Goal: Transaction & Acquisition: Purchase product/service

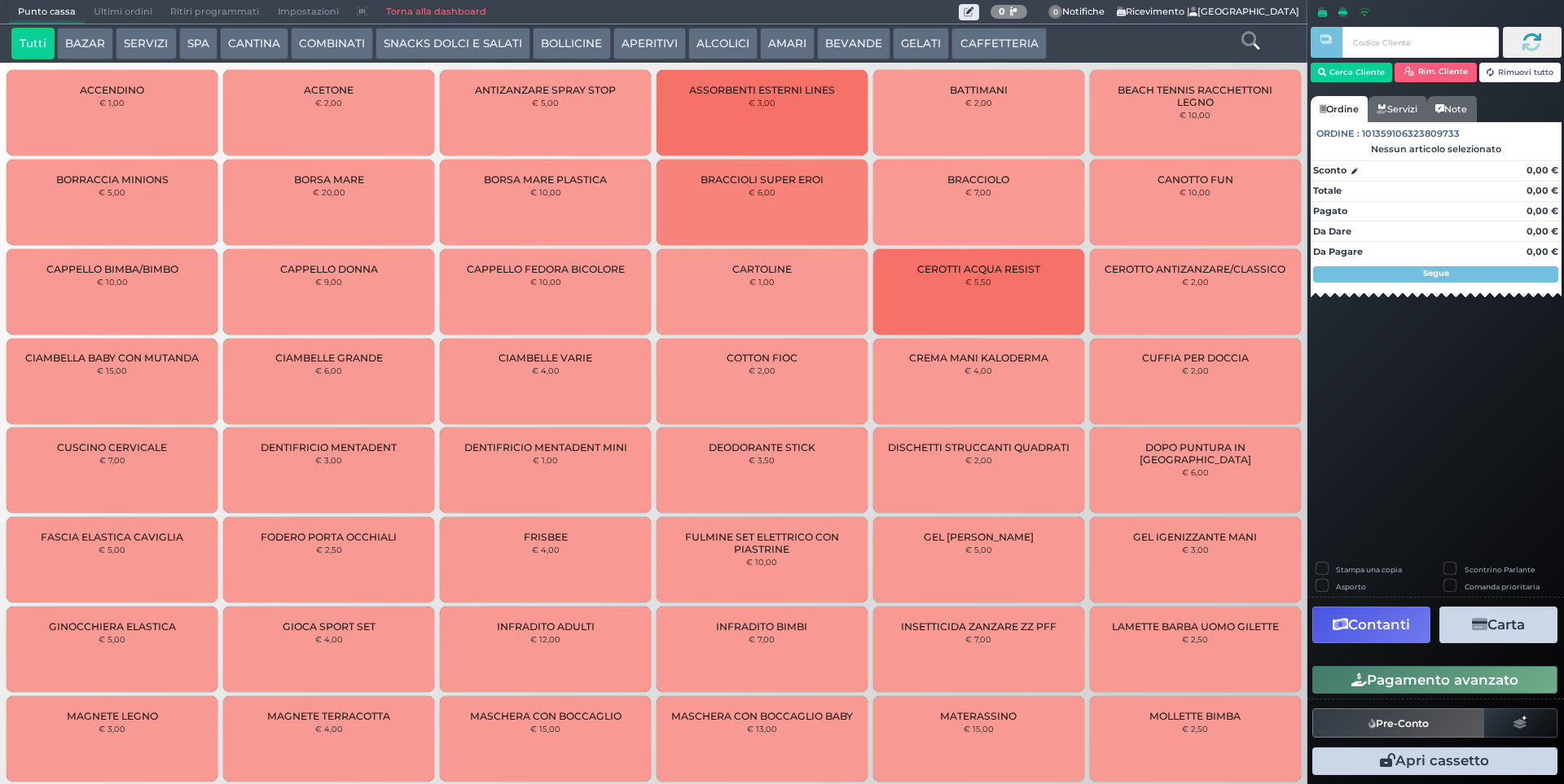
click at [126, 47] on button "SERVIZI" at bounding box center [145, 44] width 60 height 33
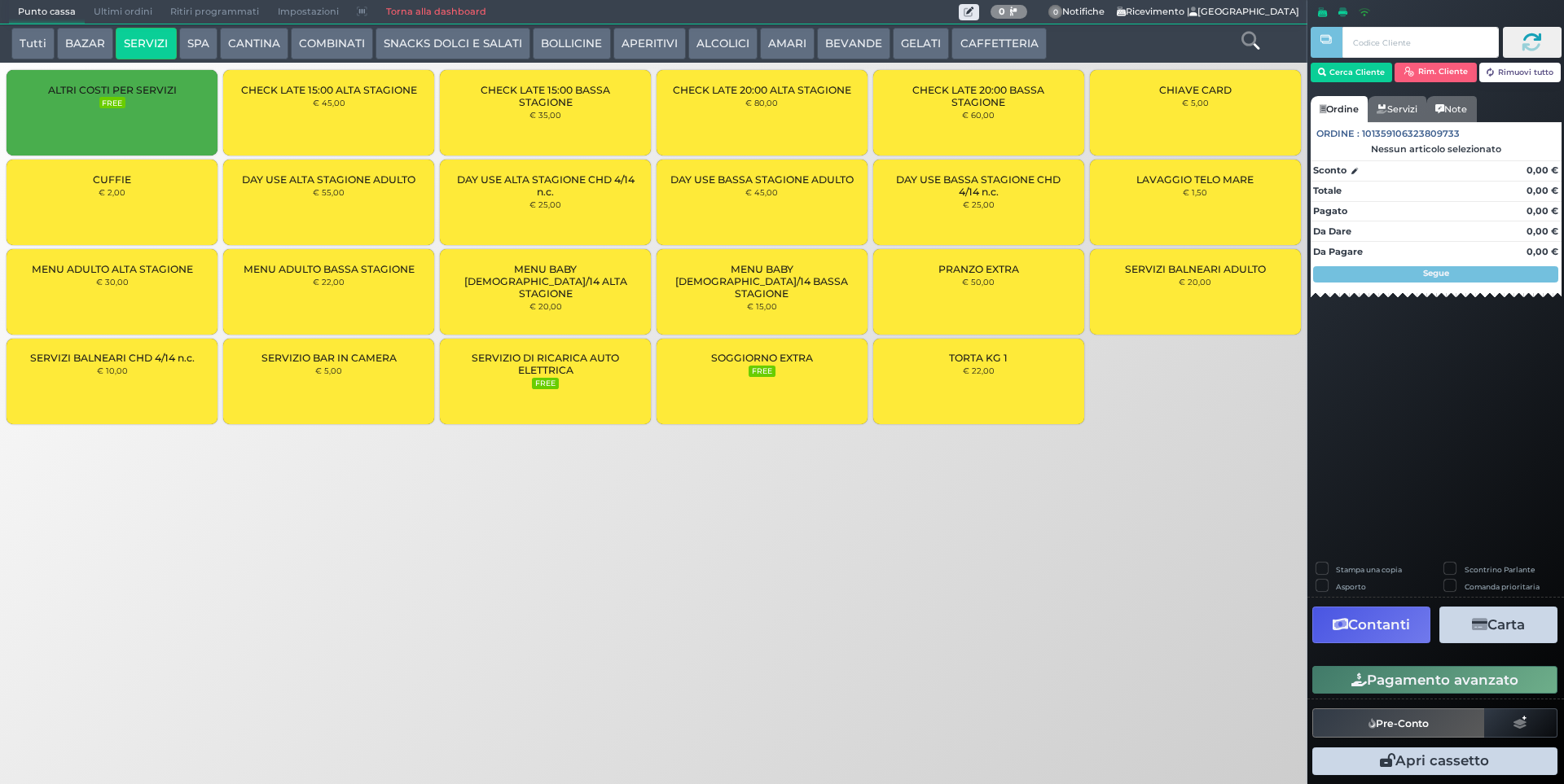
click at [140, 201] on div "CUFFIE € 2,00" at bounding box center [112, 202] width 211 height 85
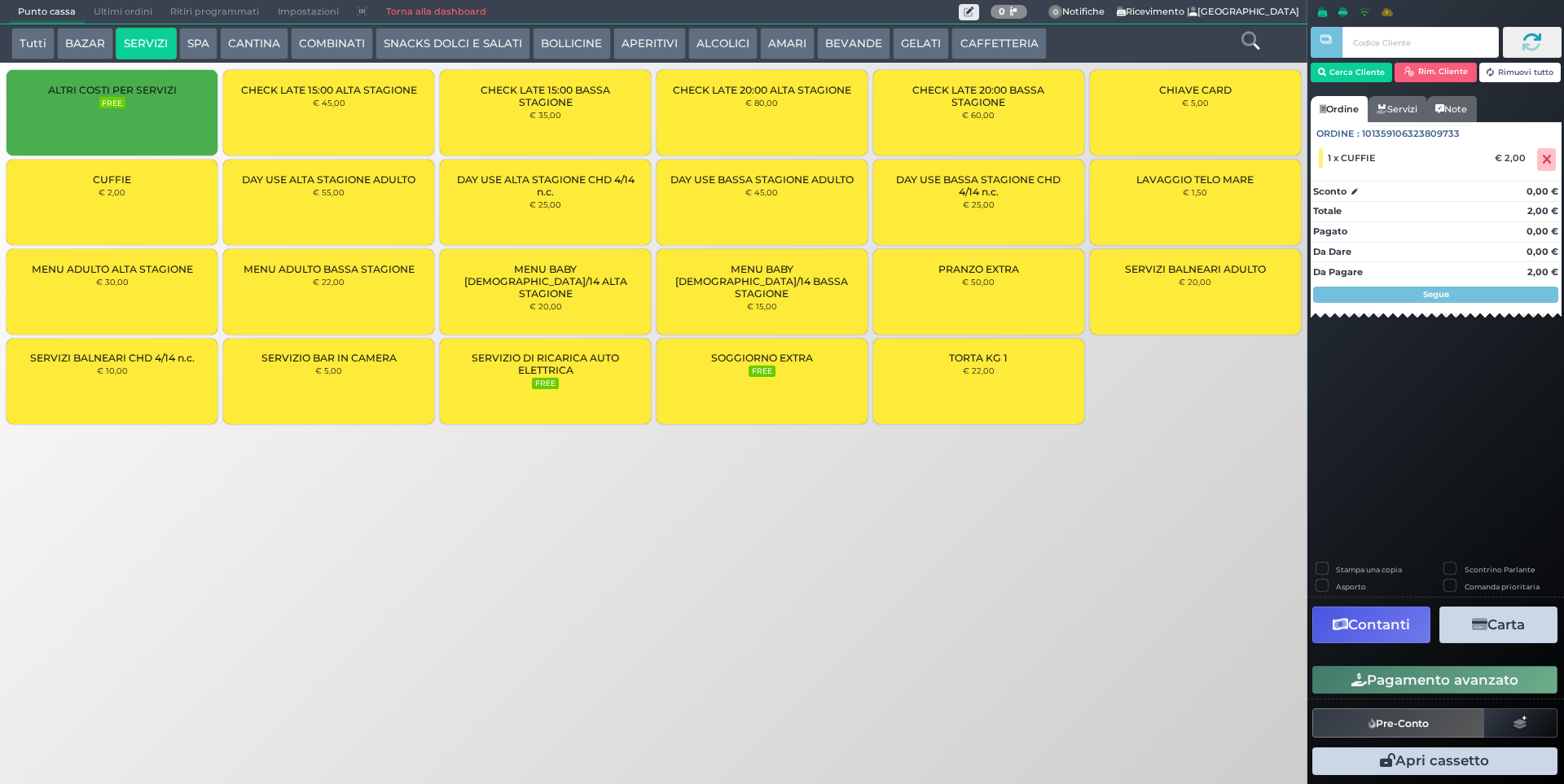
click at [140, 201] on div "CUFFIE € 2,00" at bounding box center [112, 202] width 211 height 85
click at [1482, 680] on button "Pagamento avanzato" at bounding box center [1435, 680] width 245 height 28
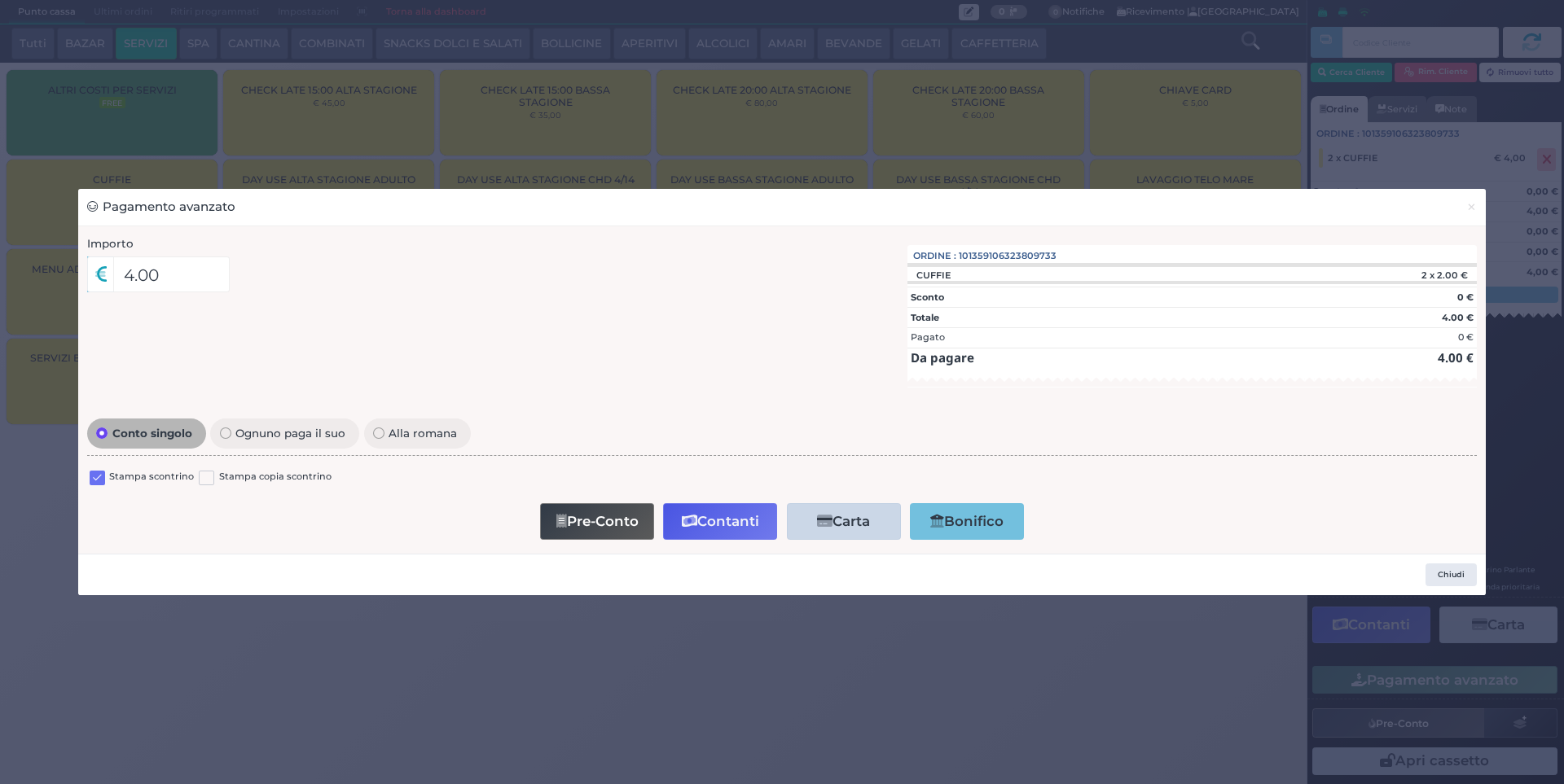
click at [98, 476] on label at bounding box center [98, 479] width 16 height 16
click at [0, 0] on input "checkbox" at bounding box center [0, 0] width 0 height 0
click at [737, 525] on button "Contanti" at bounding box center [719, 521] width 114 height 37
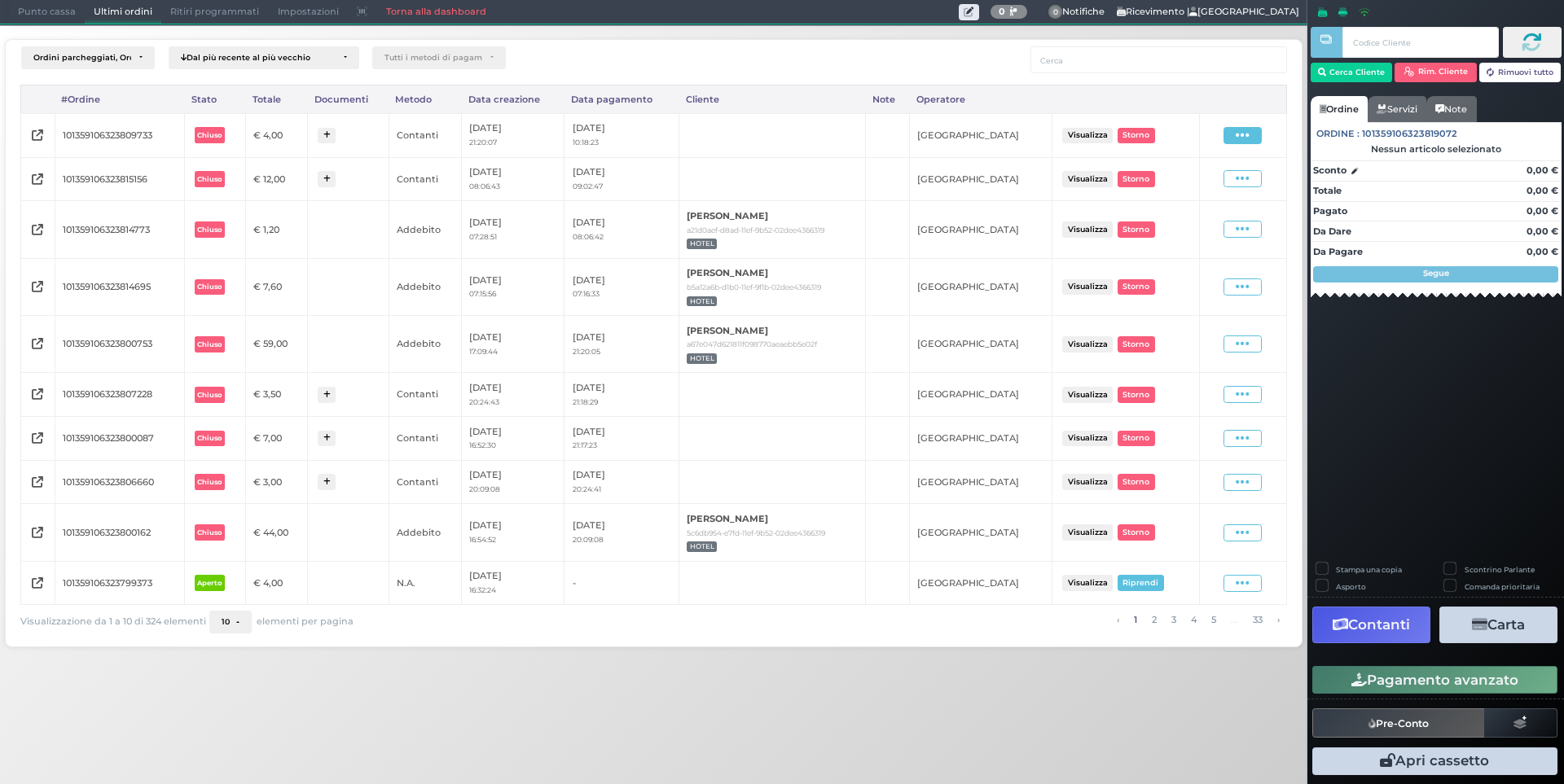
click at [1231, 133] on span at bounding box center [1242, 134] width 39 height 17
click at [1180, 179] on span "Ristampa Pre-Conto" at bounding box center [1206, 182] width 67 height 28
click at [52, 15] on span "Punto cassa" at bounding box center [46, 12] width 76 height 23
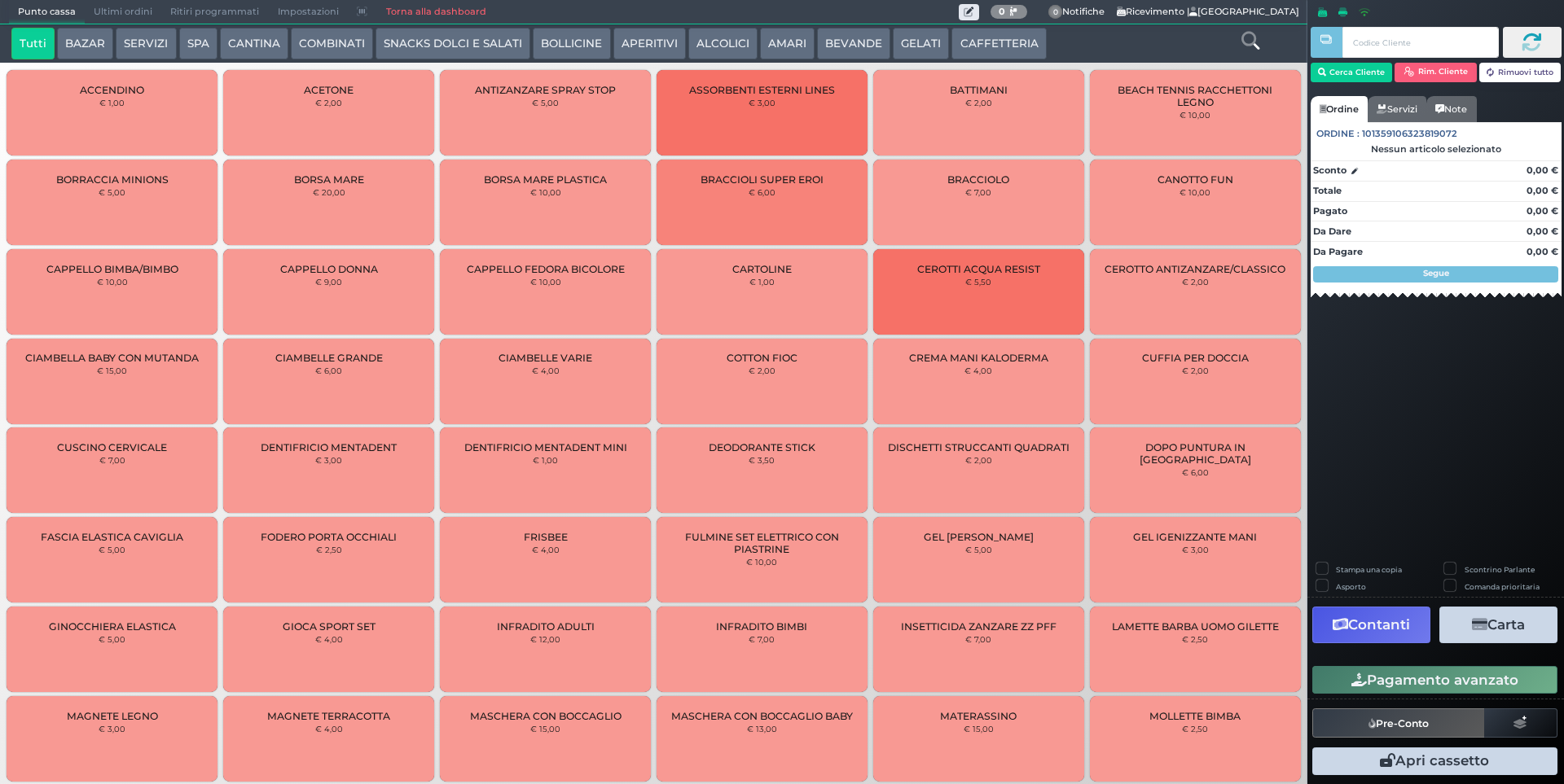
click at [120, 44] on button "SERVIZI" at bounding box center [145, 44] width 60 height 33
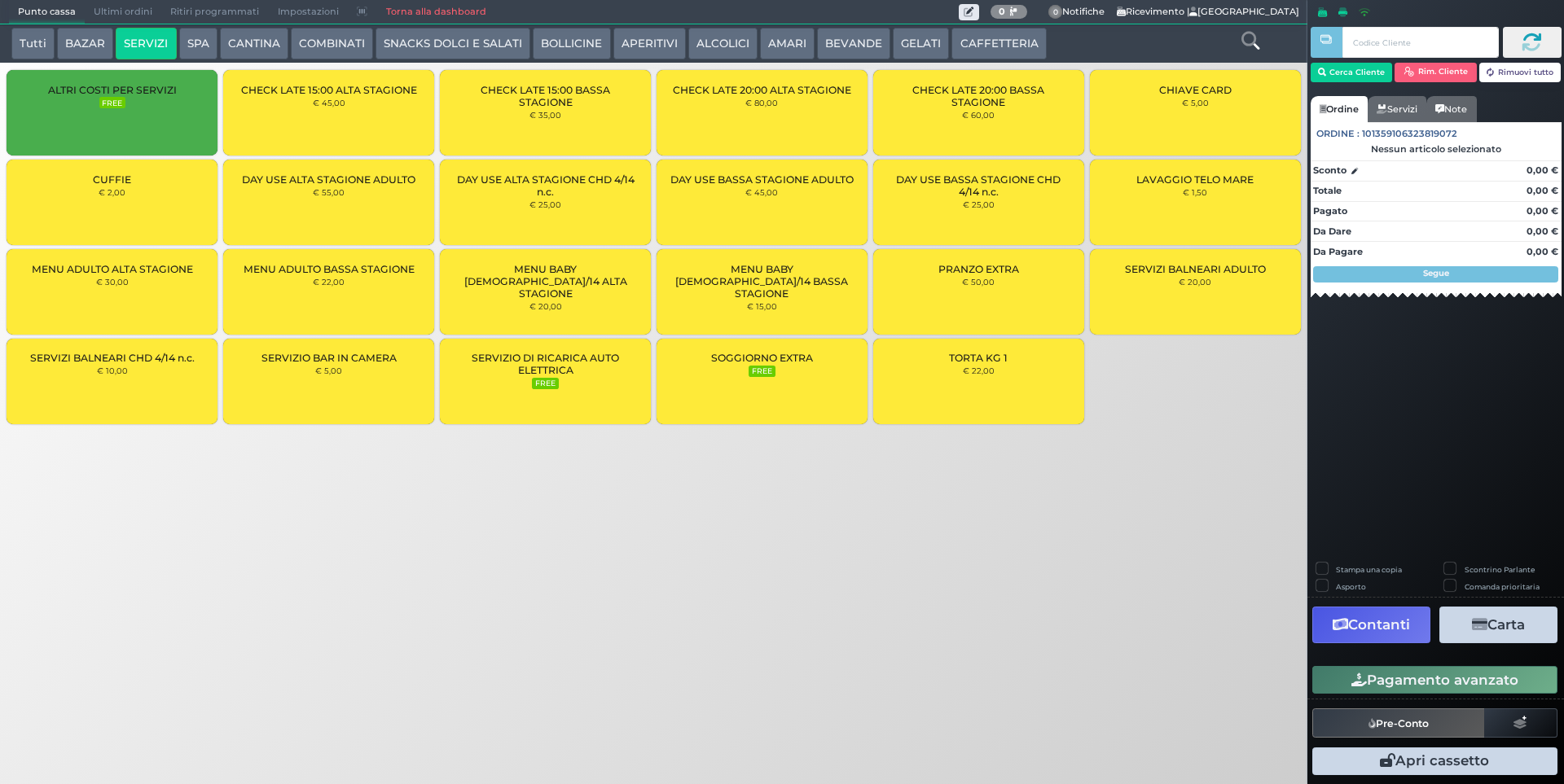
click at [126, 192] on div "CUFFIE € 2,00" at bounding box center [112, 202] width 211 height 85
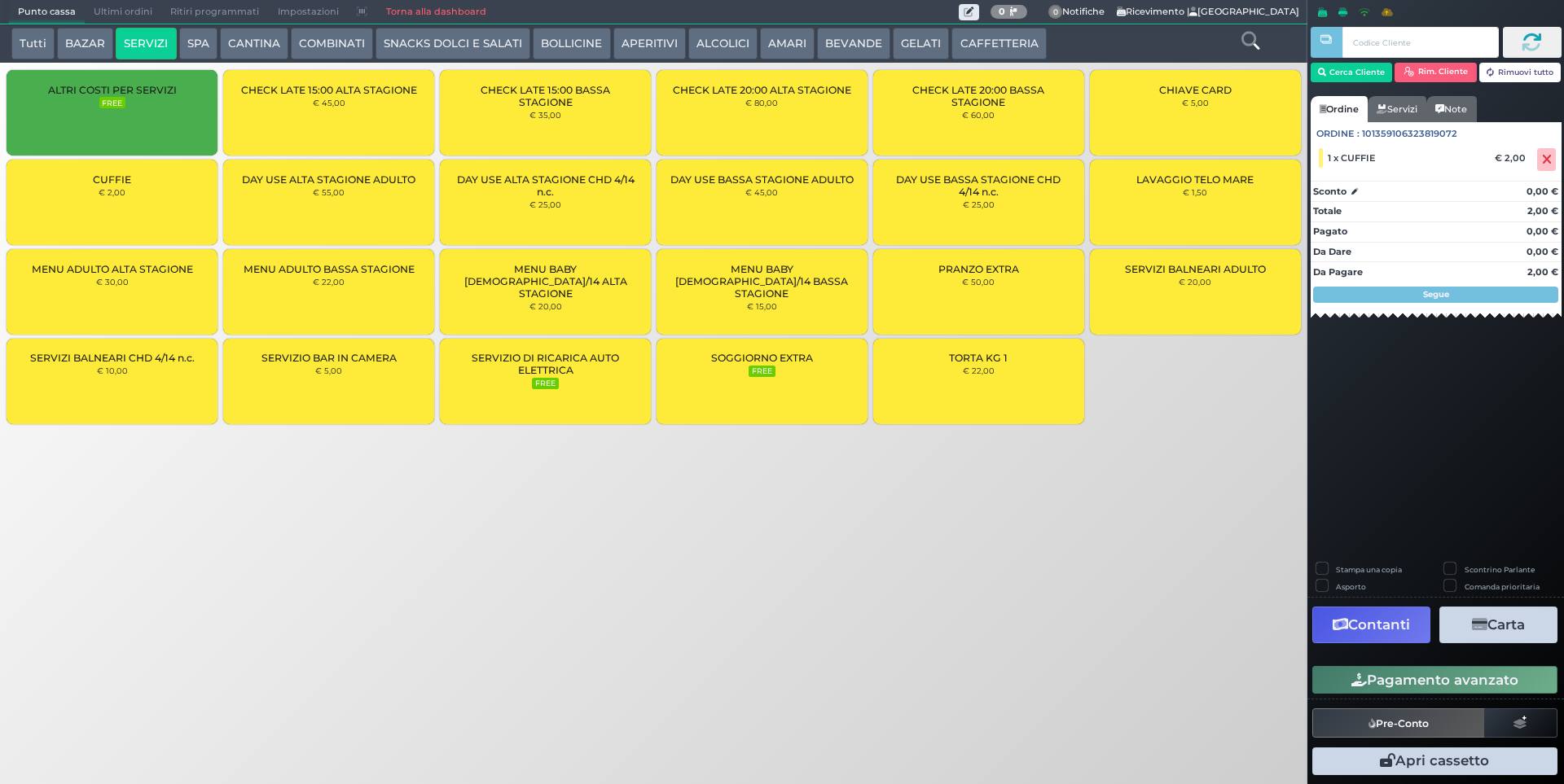
click at [128, 192] on div "CUFFIE € 2,00" at bounding box center [112, 202] width 211 height 85
click at [1509, 673] on button "Pagamento avanzato" at bounding box center [1435, 680] width 245 height 28
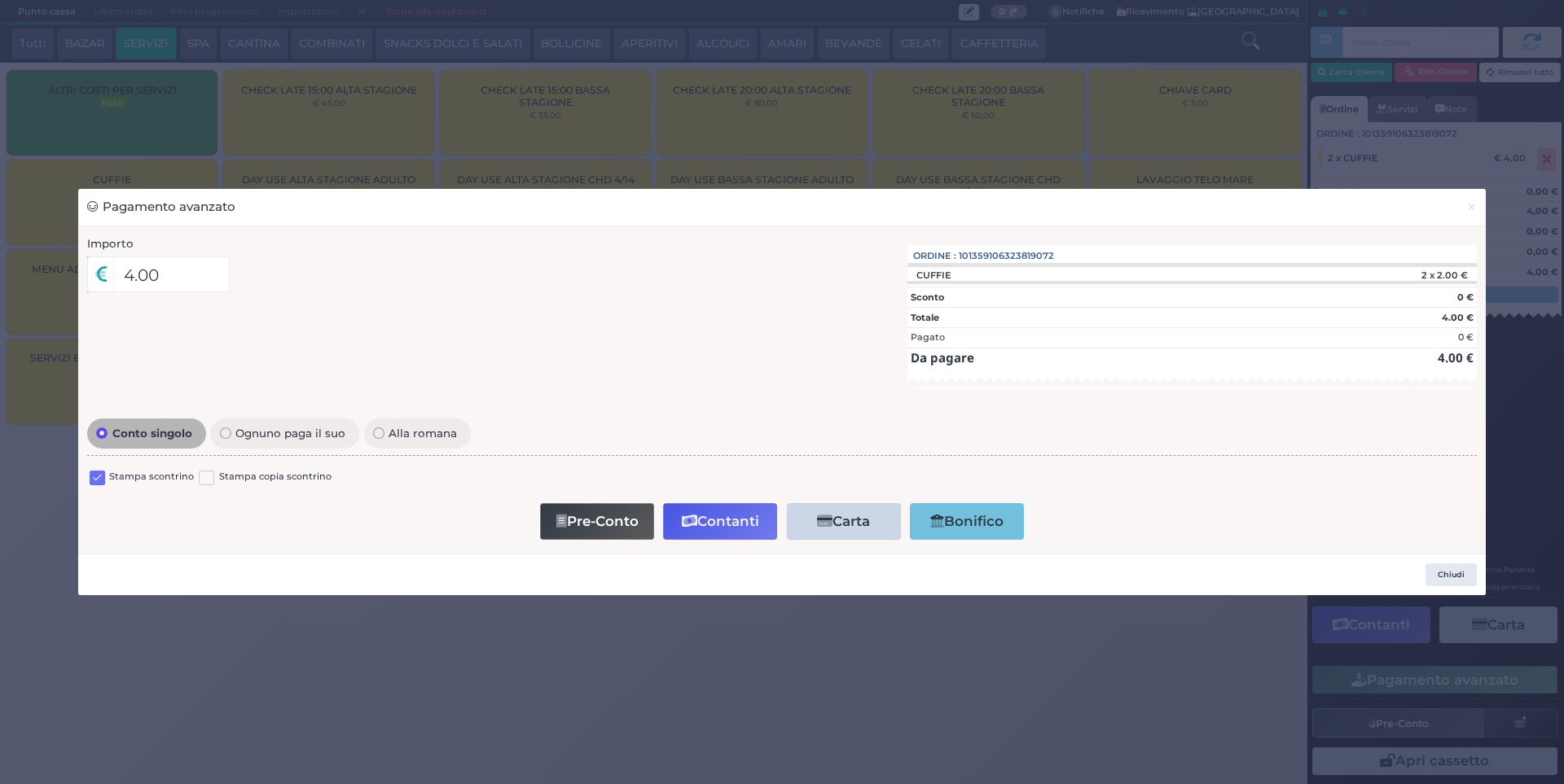
click at [95, 476] on label at bounding box center [98, 479] width 16 height 16
click at [0, 0] on input "checkbox" at bounding box center [0, 0] width 0 height 0
click at [718, 517] on button "Contanti" at bounding box center [719, 521] width 114 height 37
